Goal: Navigation & Orientation: Find specific page/section

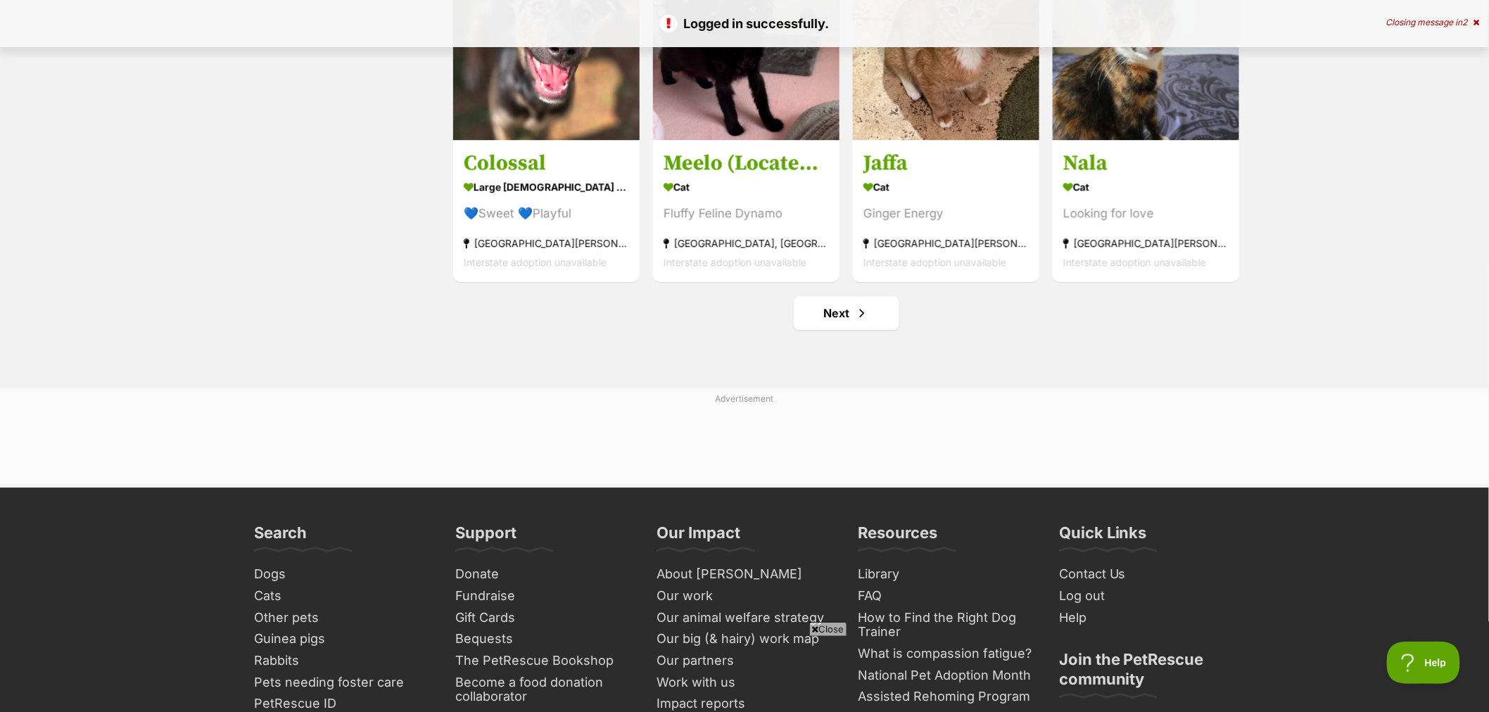
scroll to position [1720, 0]
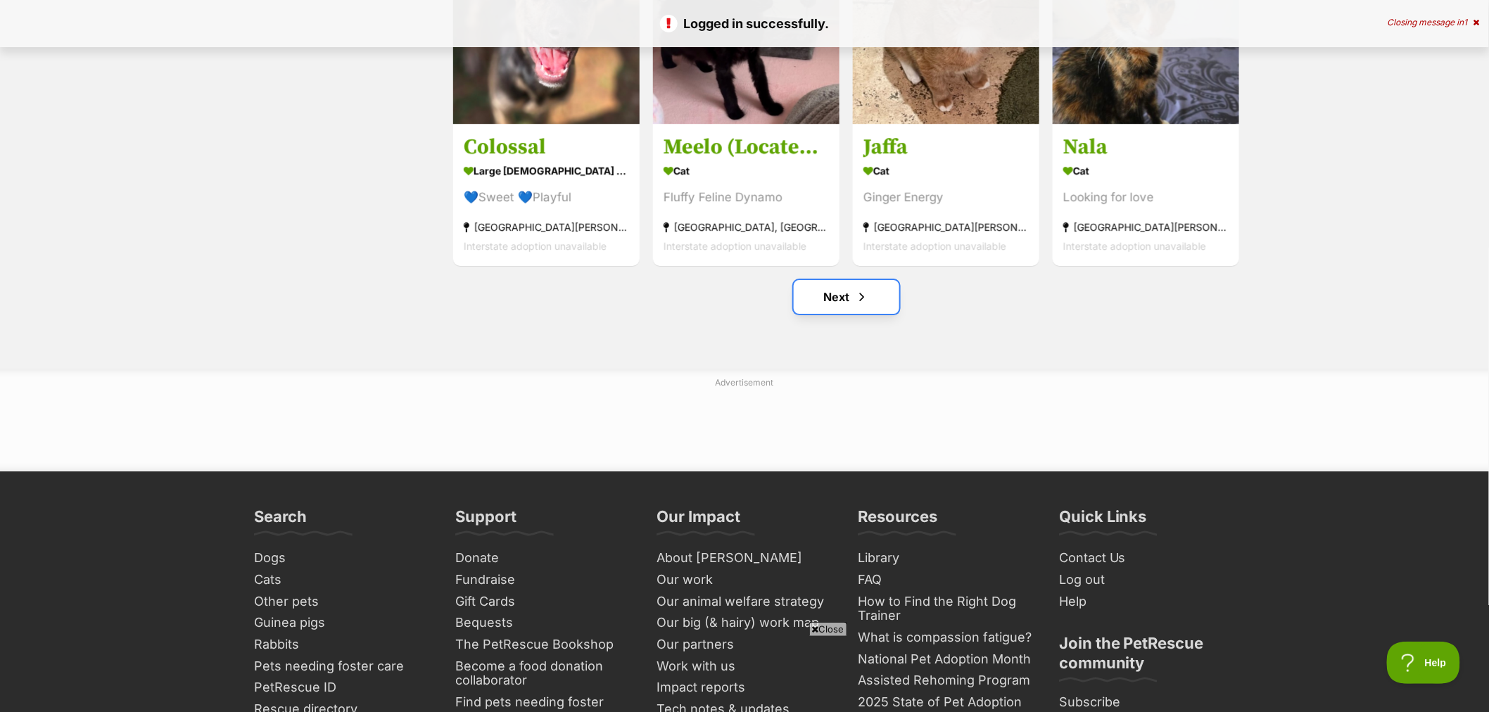
click at [855, 303] on span "Next page" at bounding box center [862, 297] width 14 height 17
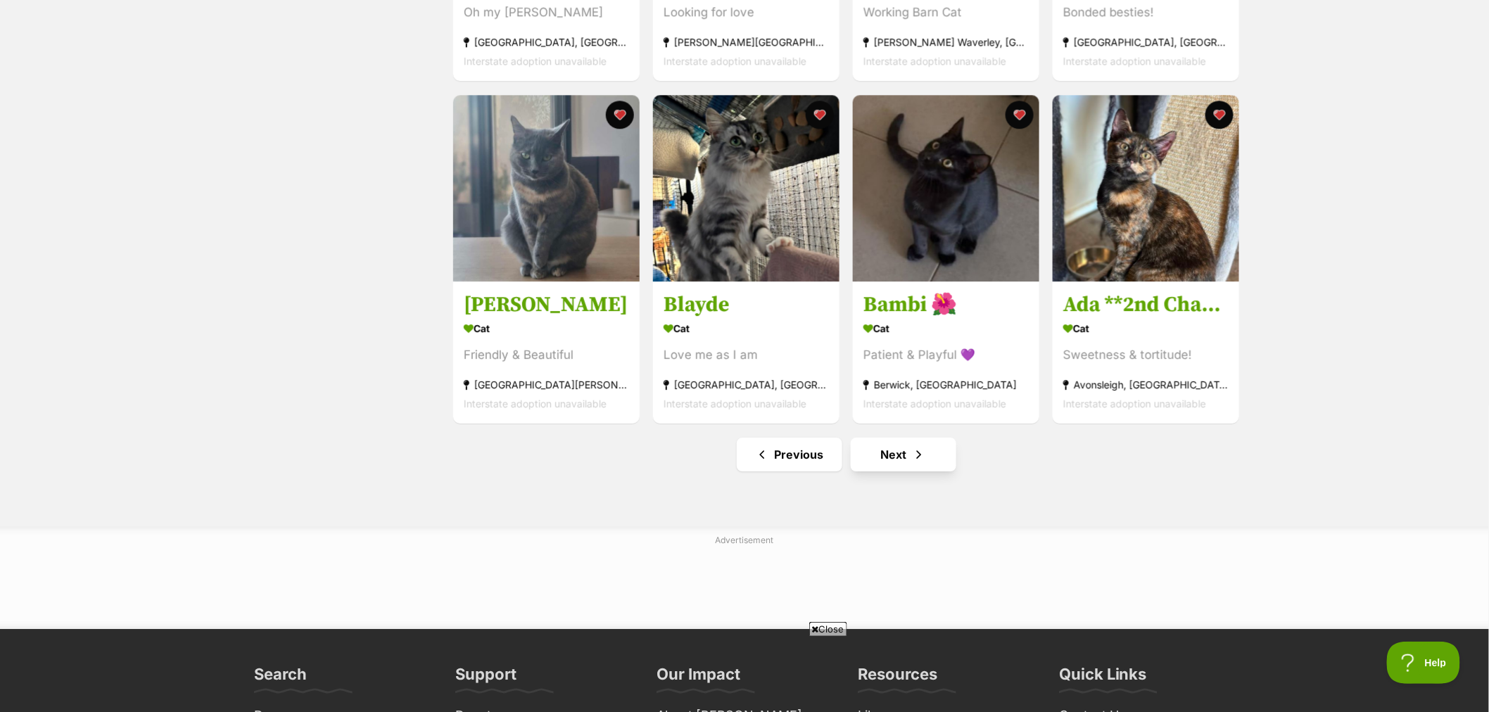
scroll to position [1564, 0]
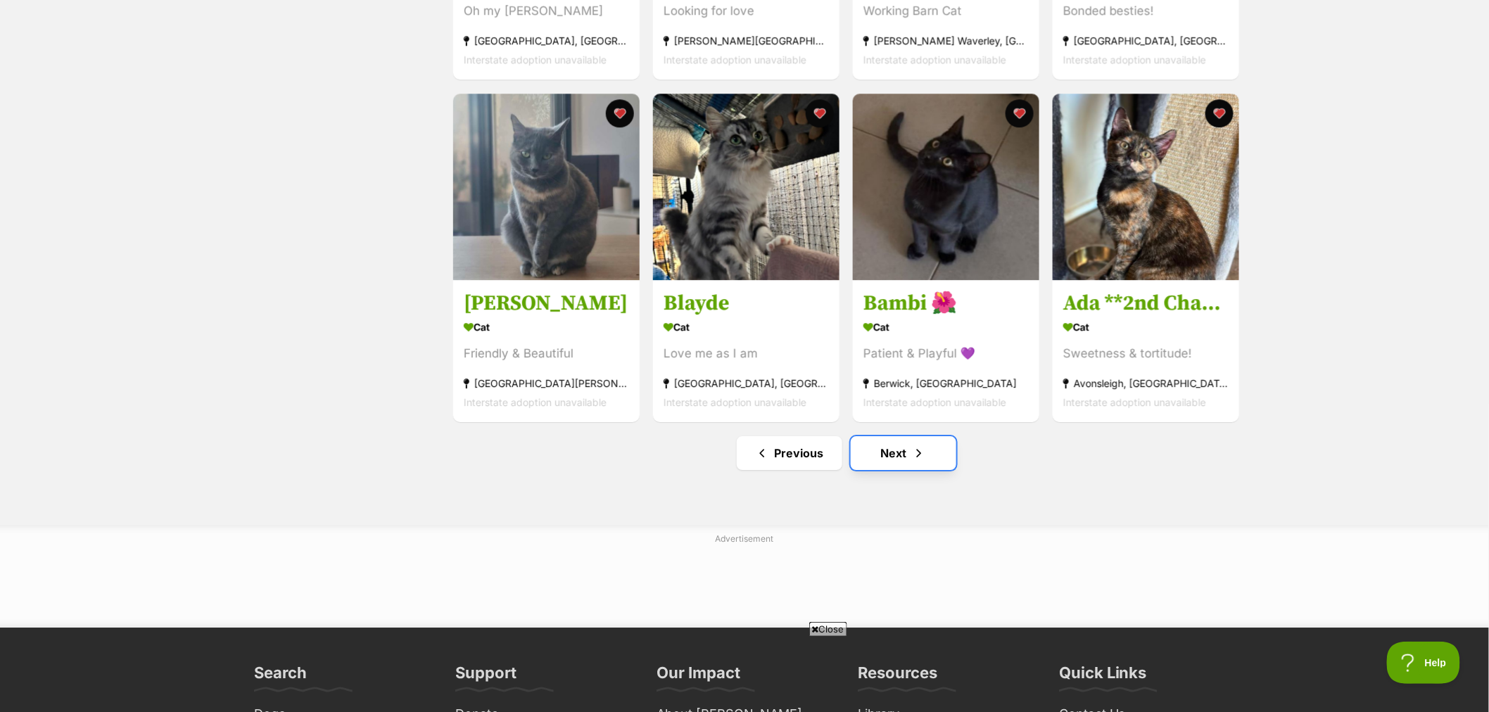
click at [888, 459] on link "Next" at bounding box center [904, 453] width 106 height 34
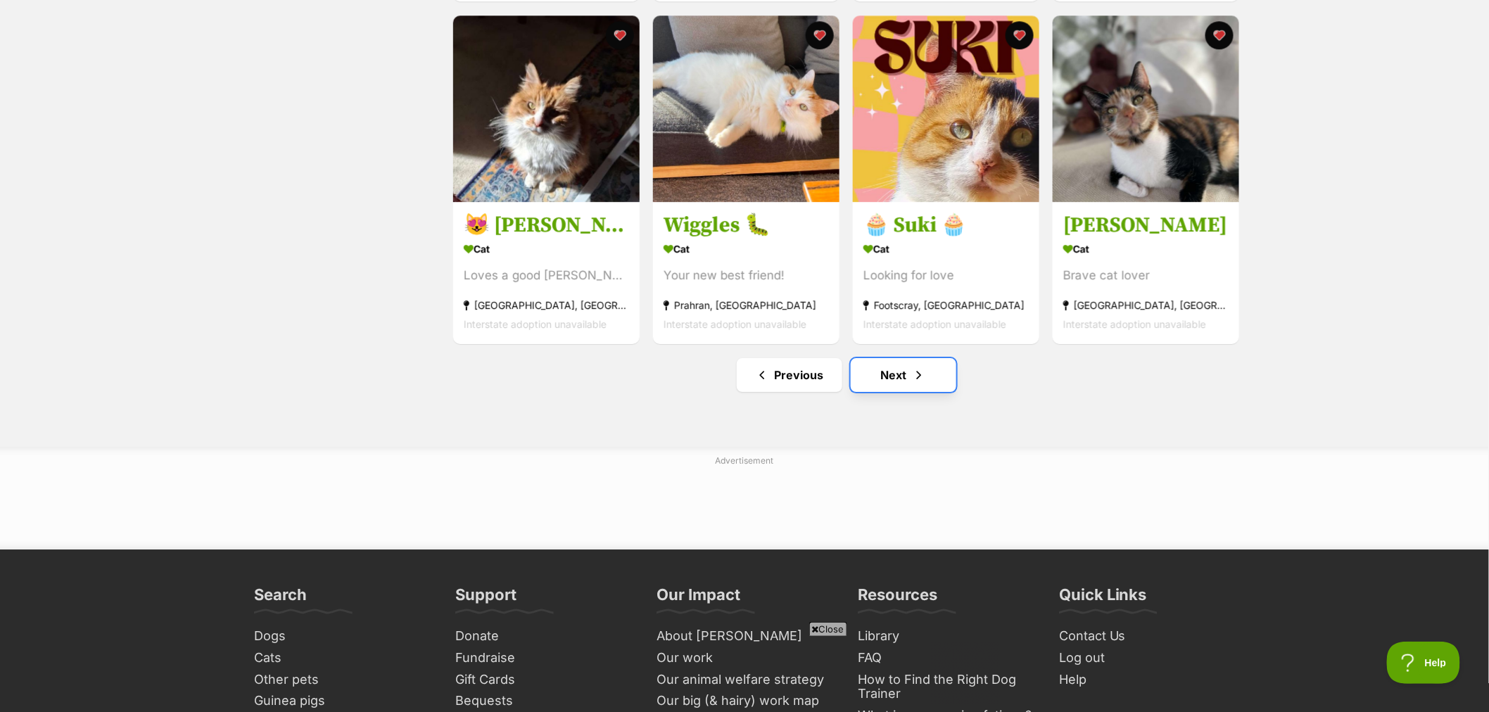
click at [900, 383] on link "Next" at bounding box center [904, 375] width 106 height 34
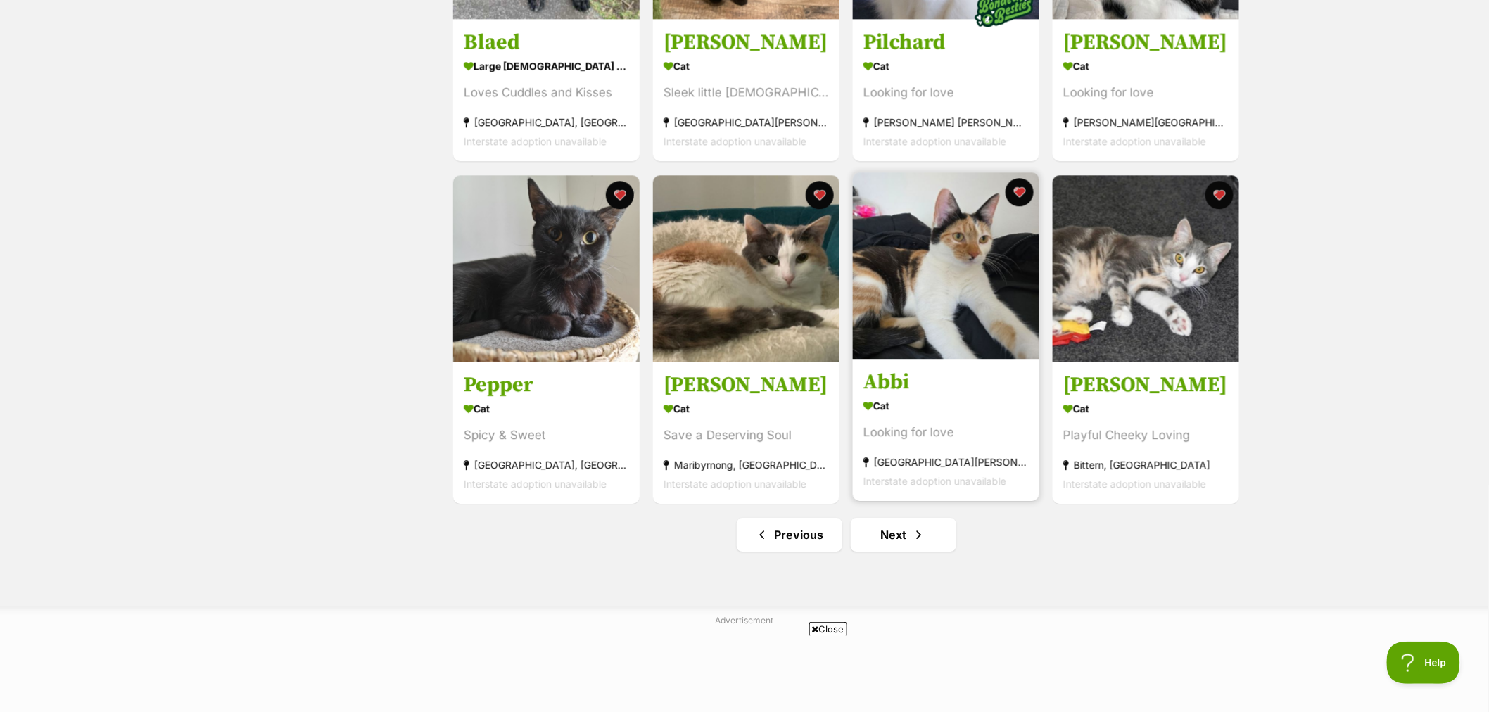
scroll to position [1486, 0]
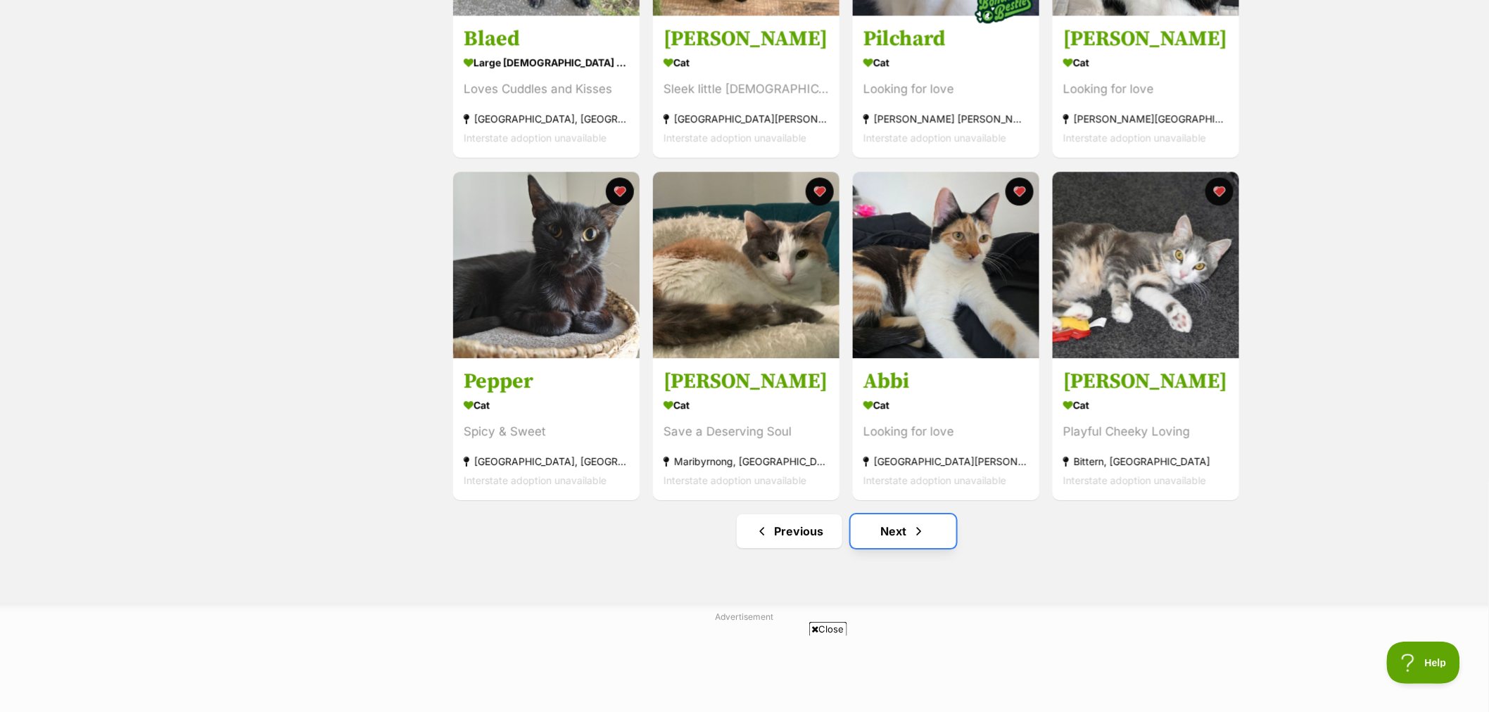
drag, startPoint x: 885, startPoint y: 534, endPoint x: 885, endPoint y: 500, distance: 33.8
click at [885, 533] on link "Next" at bounding box center [904, 532] width 106 height 34
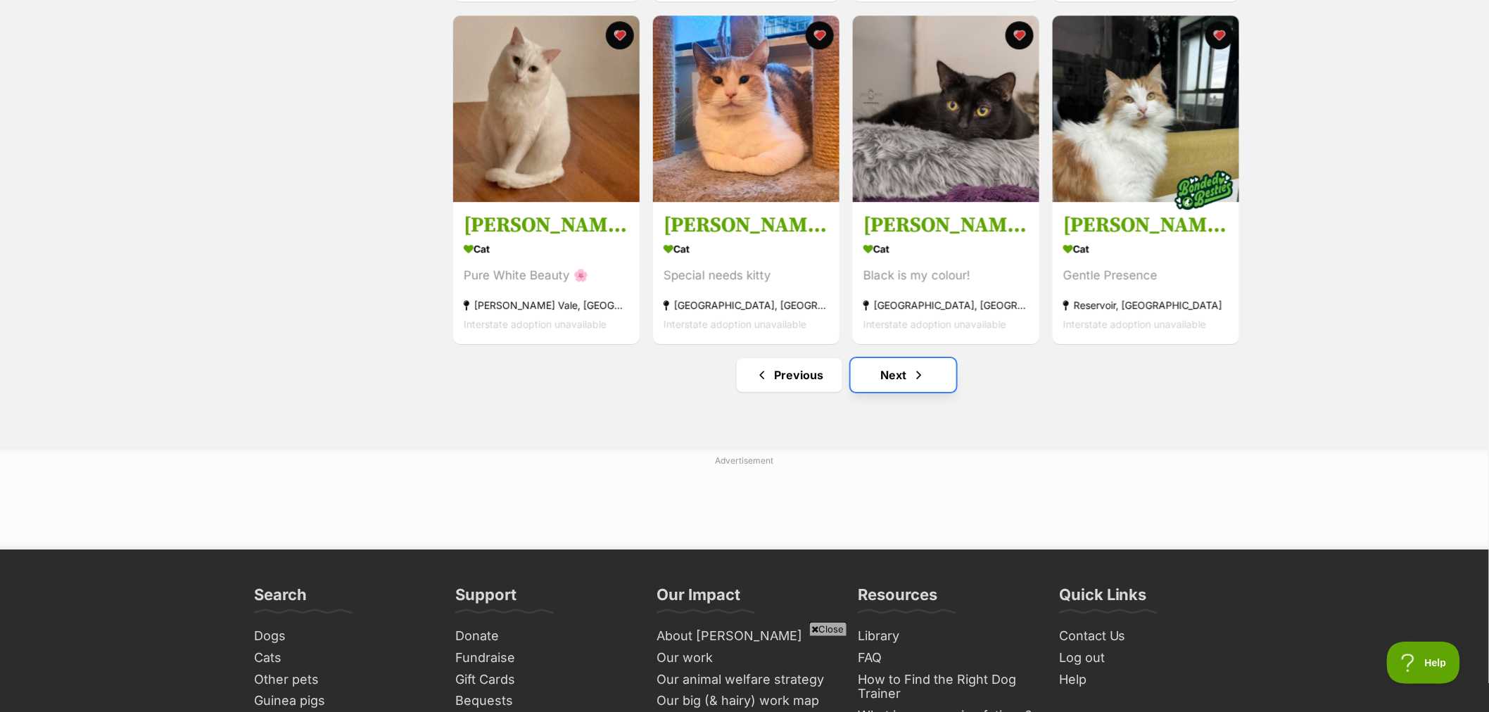
click at [902, 392] on link "Next" at bounding box center [904, 375] width 106 height 34
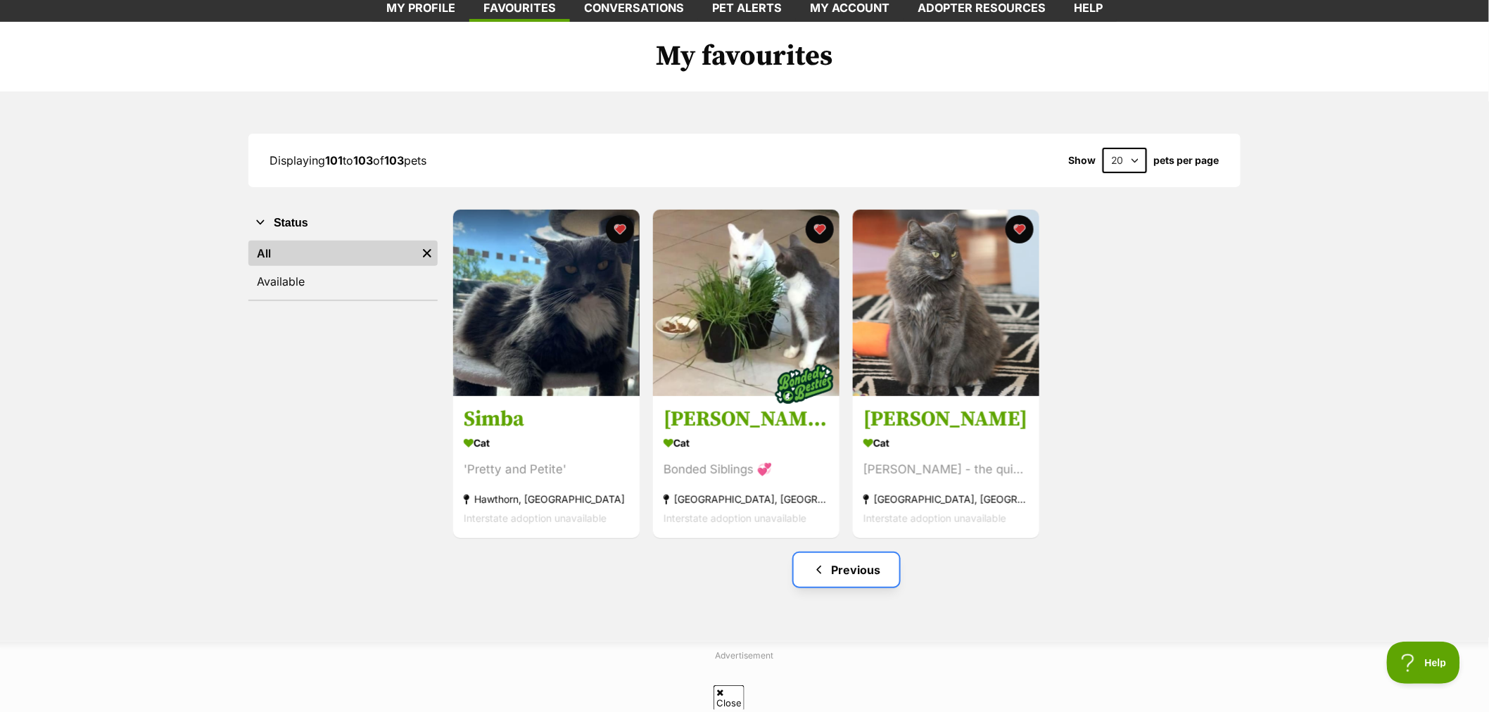
click at [866, 565] on link "Previous" at bounding box center [847, 570] width 106 height 34
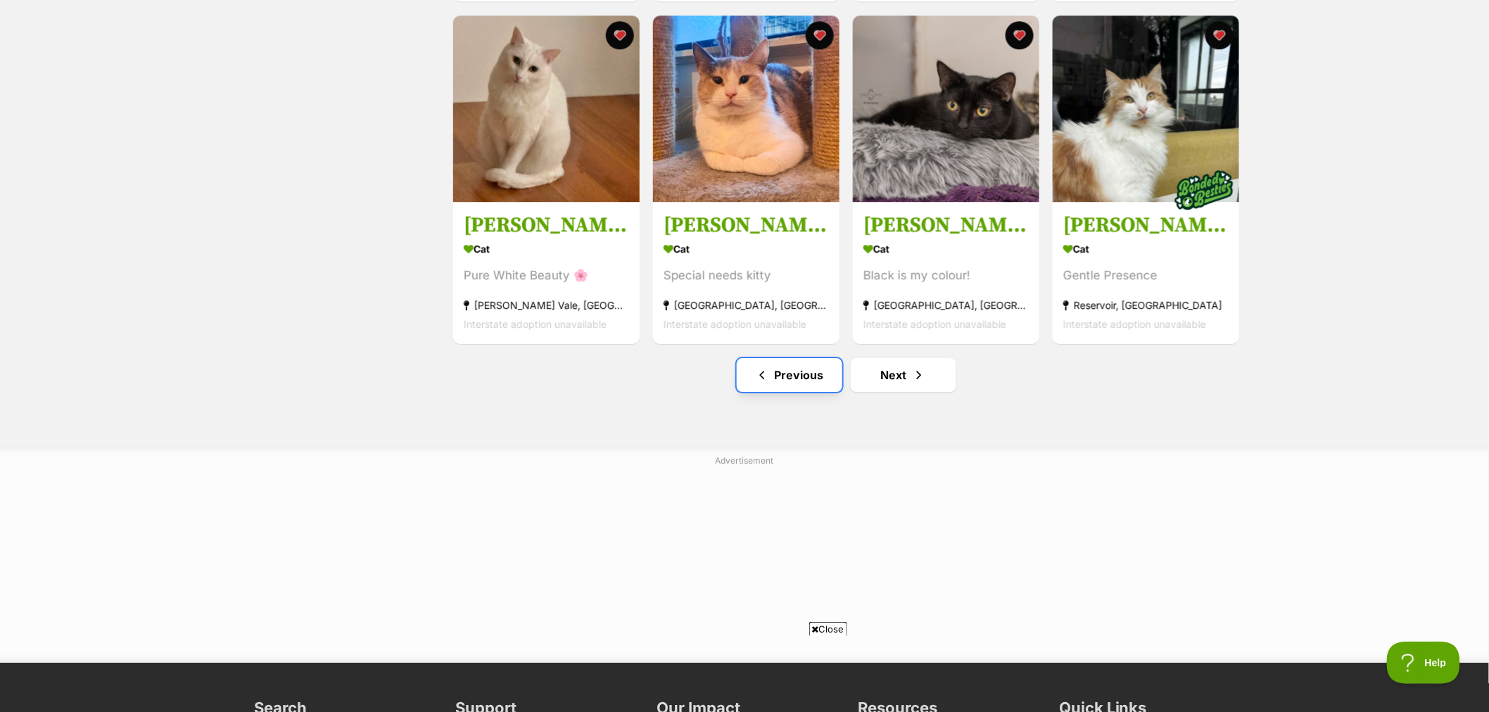
click at [805, 391] on link "Previous" at bounding box center [790, 375] width 106 height 34
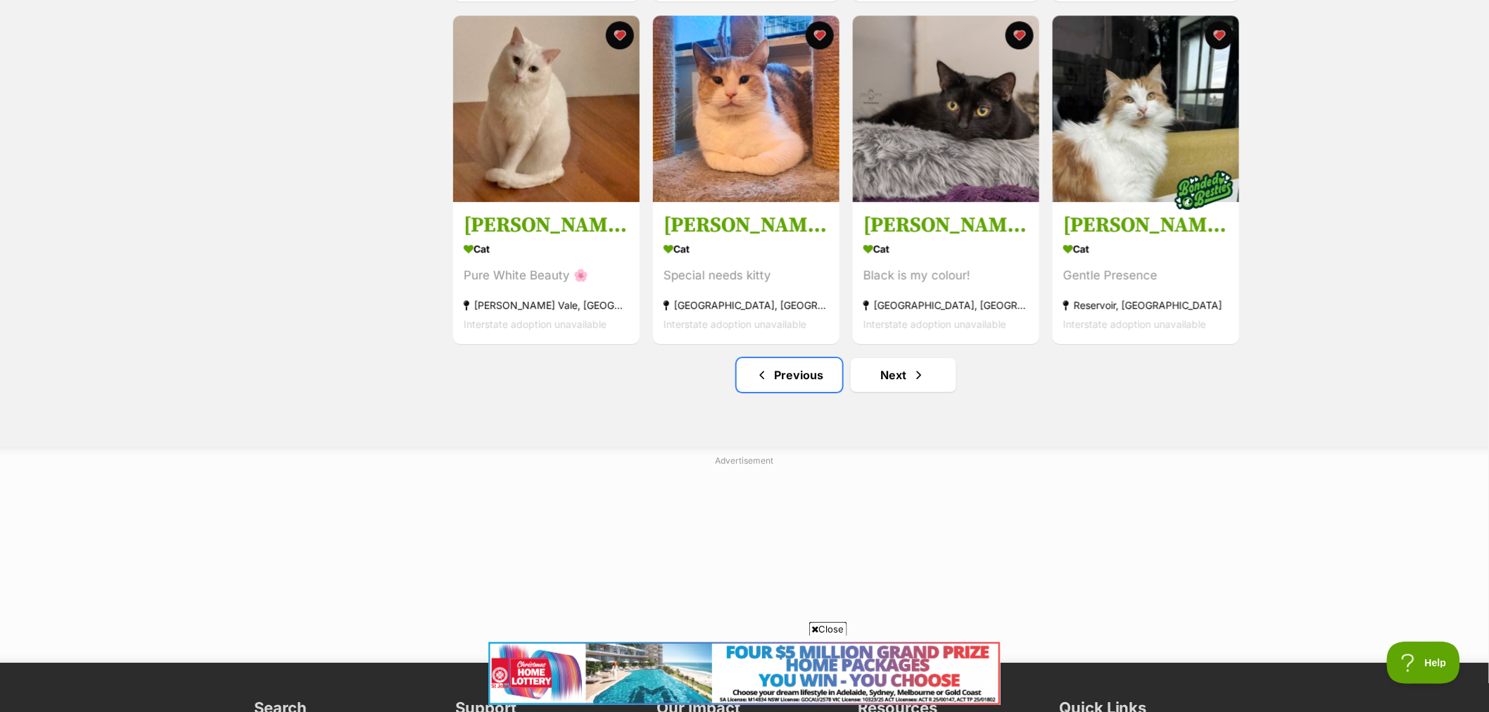
scroll to position [1740, 0]
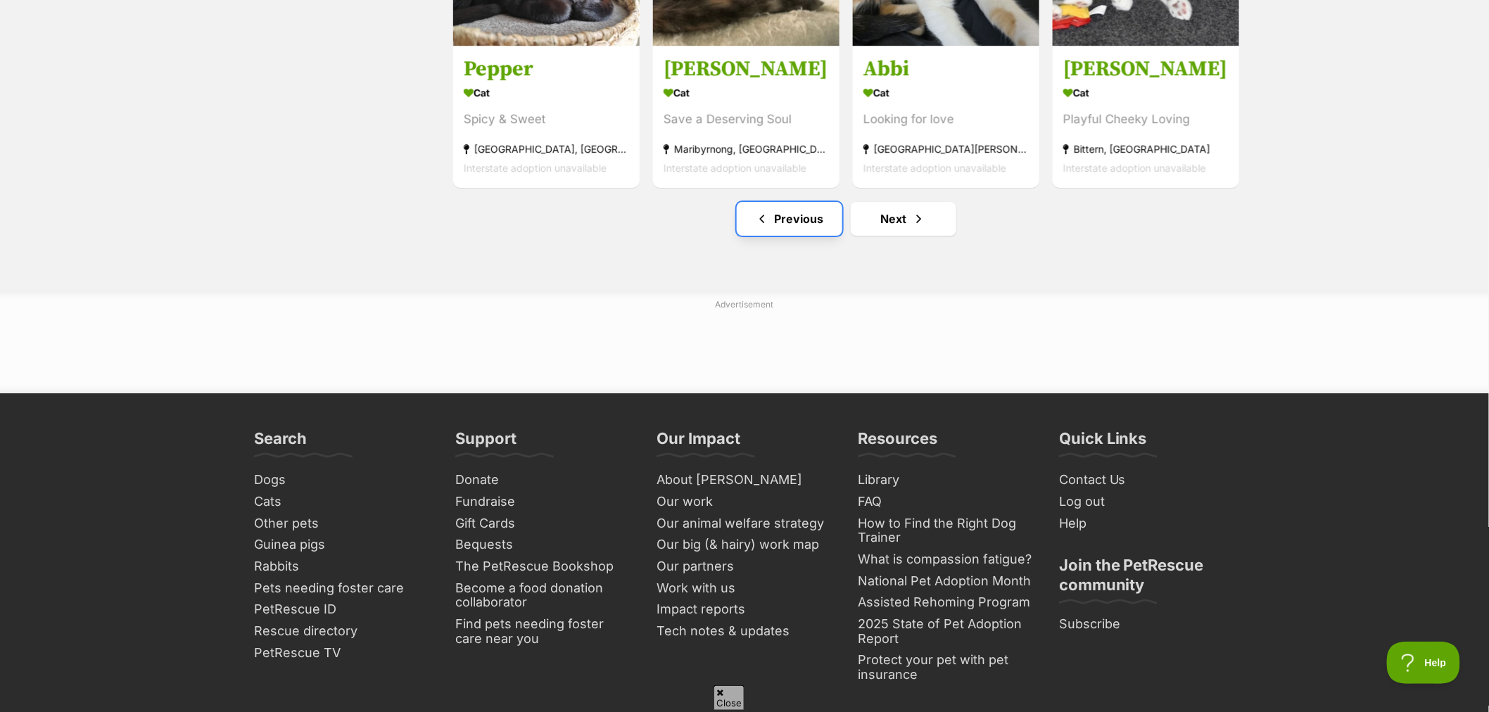
click at [805, 223] on link "Previous" at bounding box center [790, 219] width 106 height 34
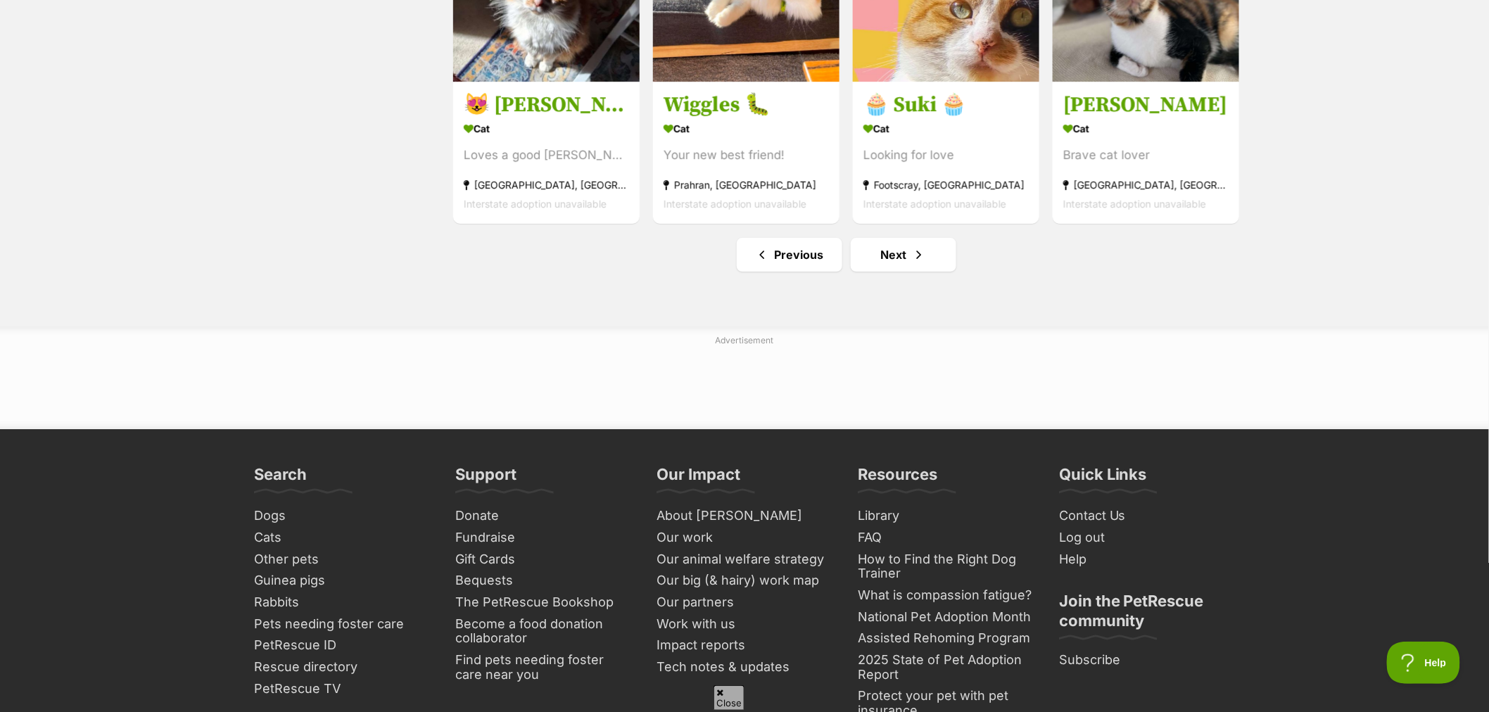
scroll to position [1798, 0]
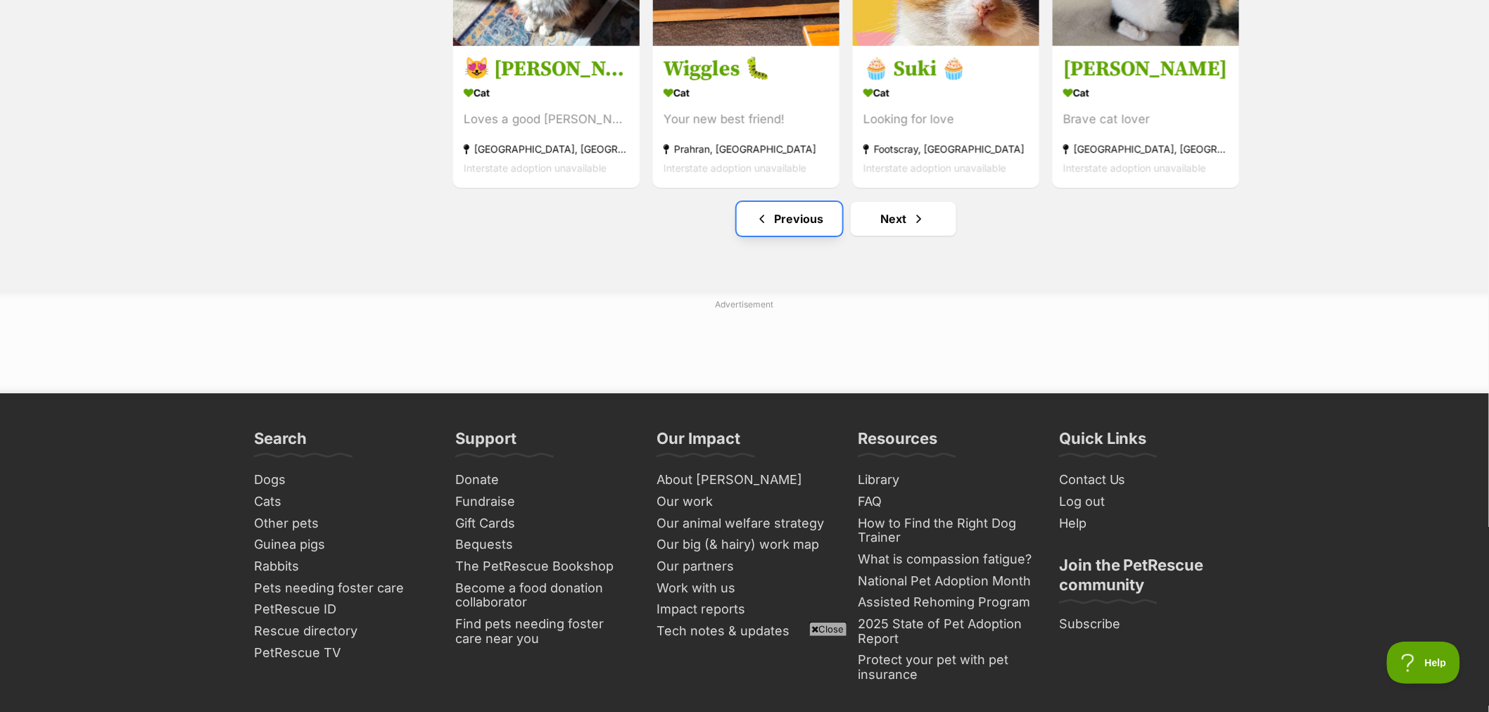
click at [801, 225] on link "Previous" at bounding box center [790, 219] width 106 height 34
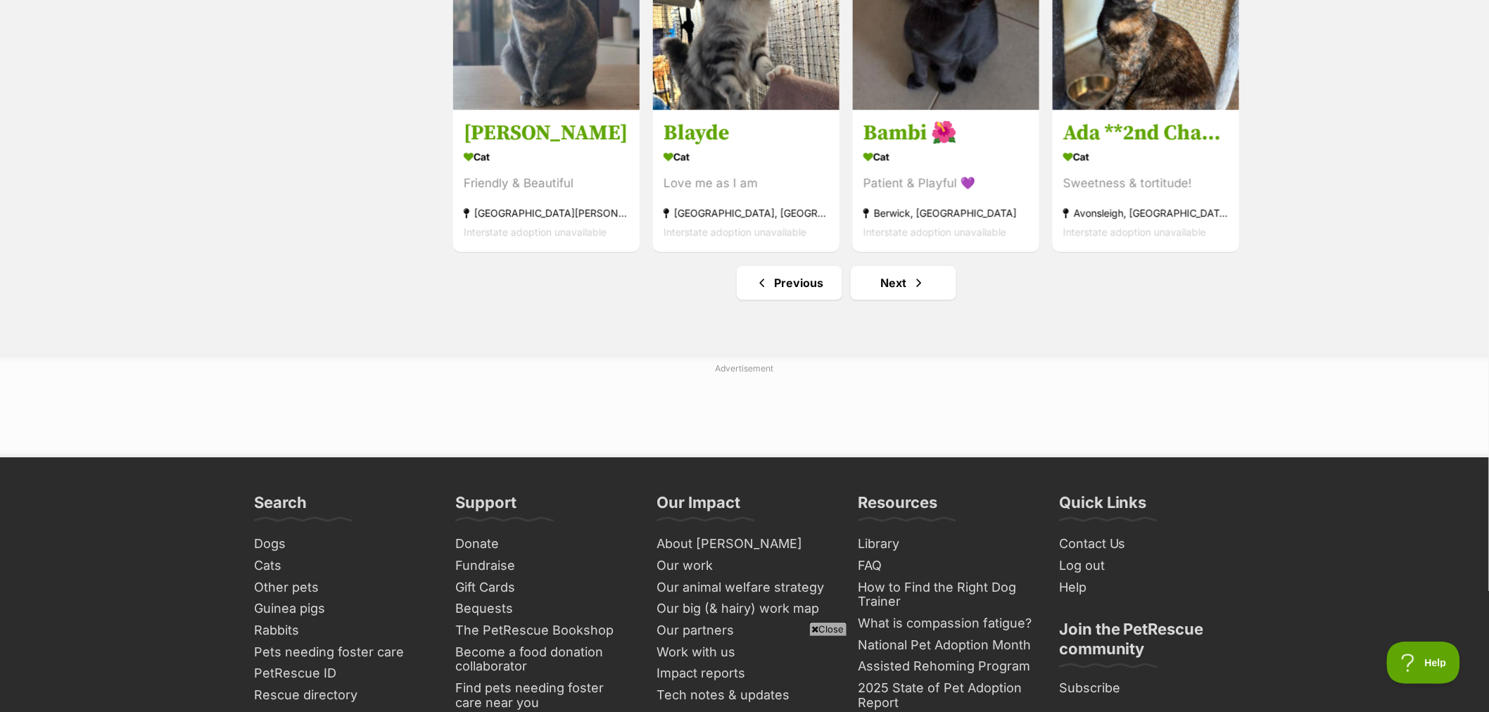
scroll to position [1798, 0]
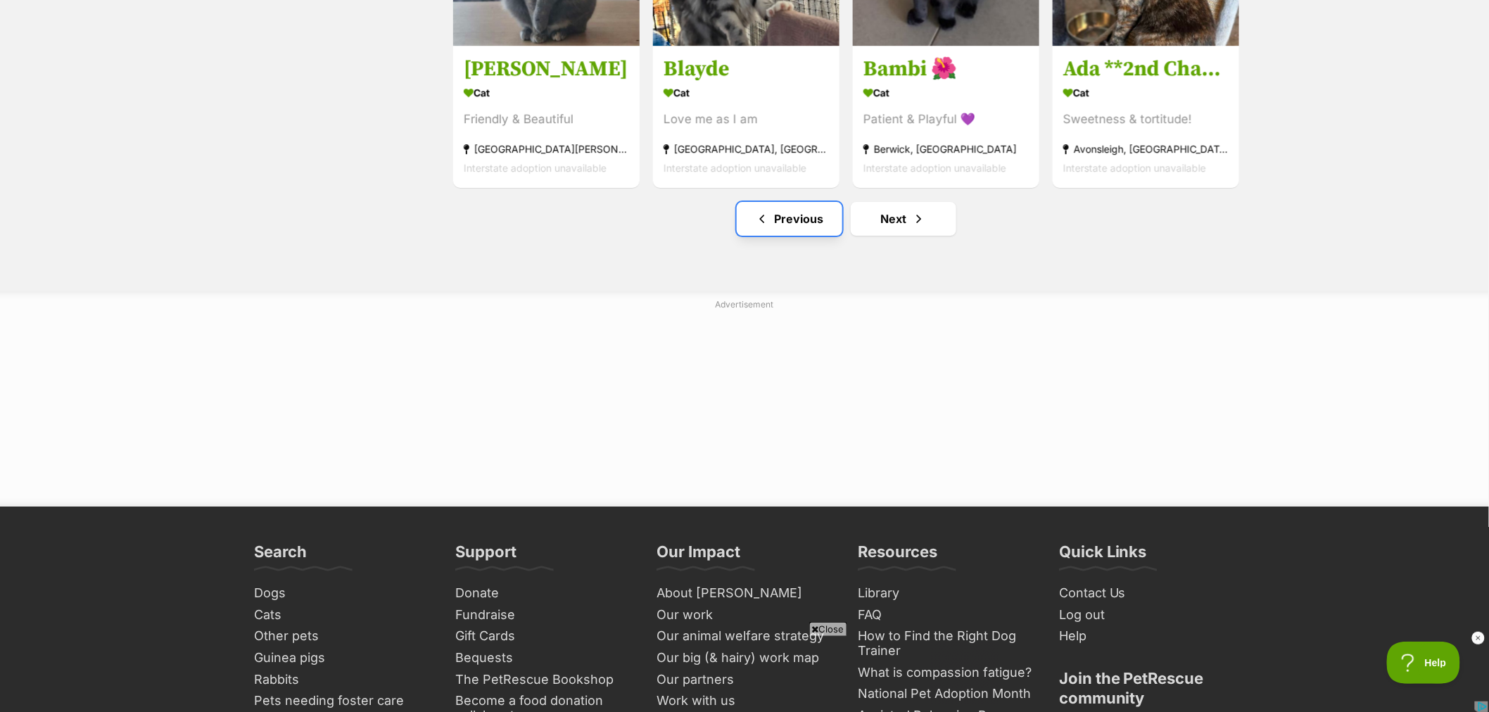
click at [793, 225] on link "Previous" at bounding box center [790, 219] width 106 height 34
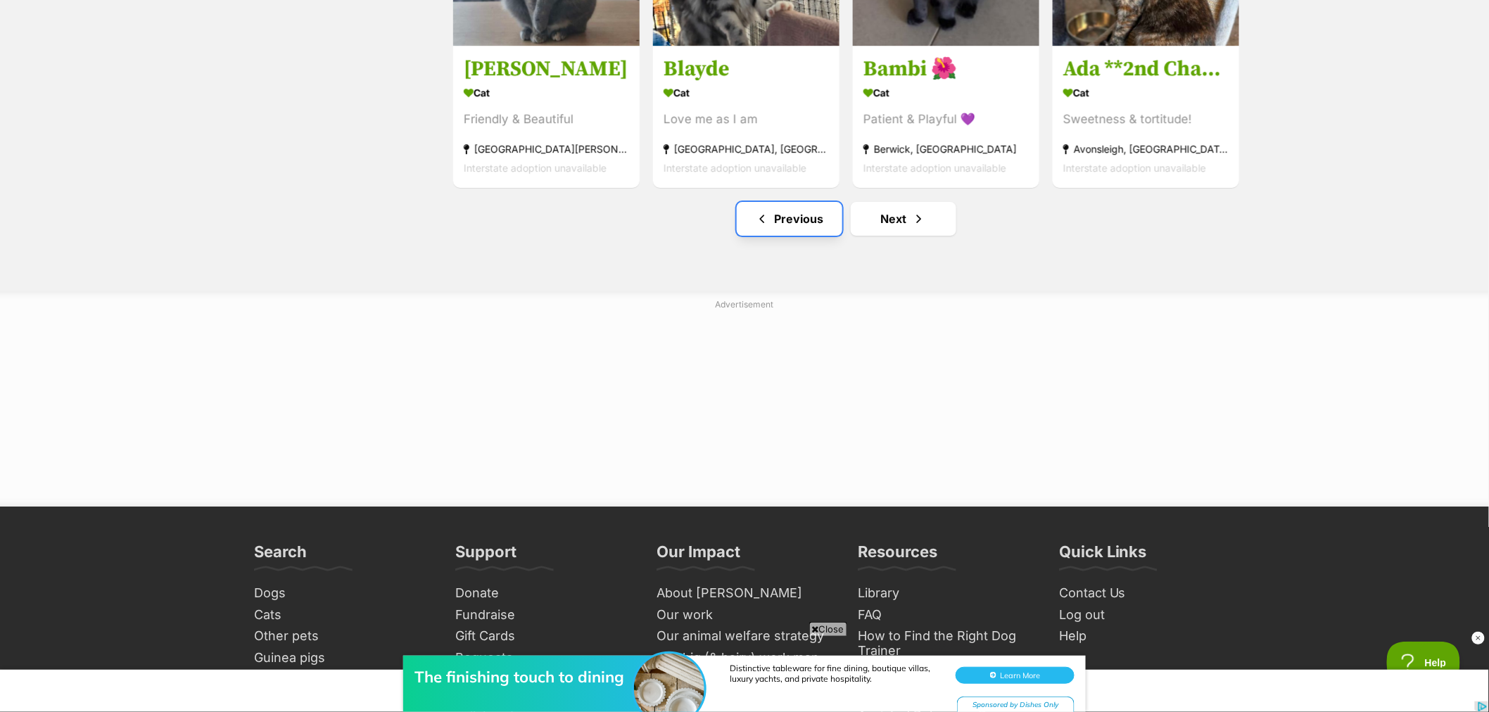
scroll to position [0, 0]
